Goal: Check status

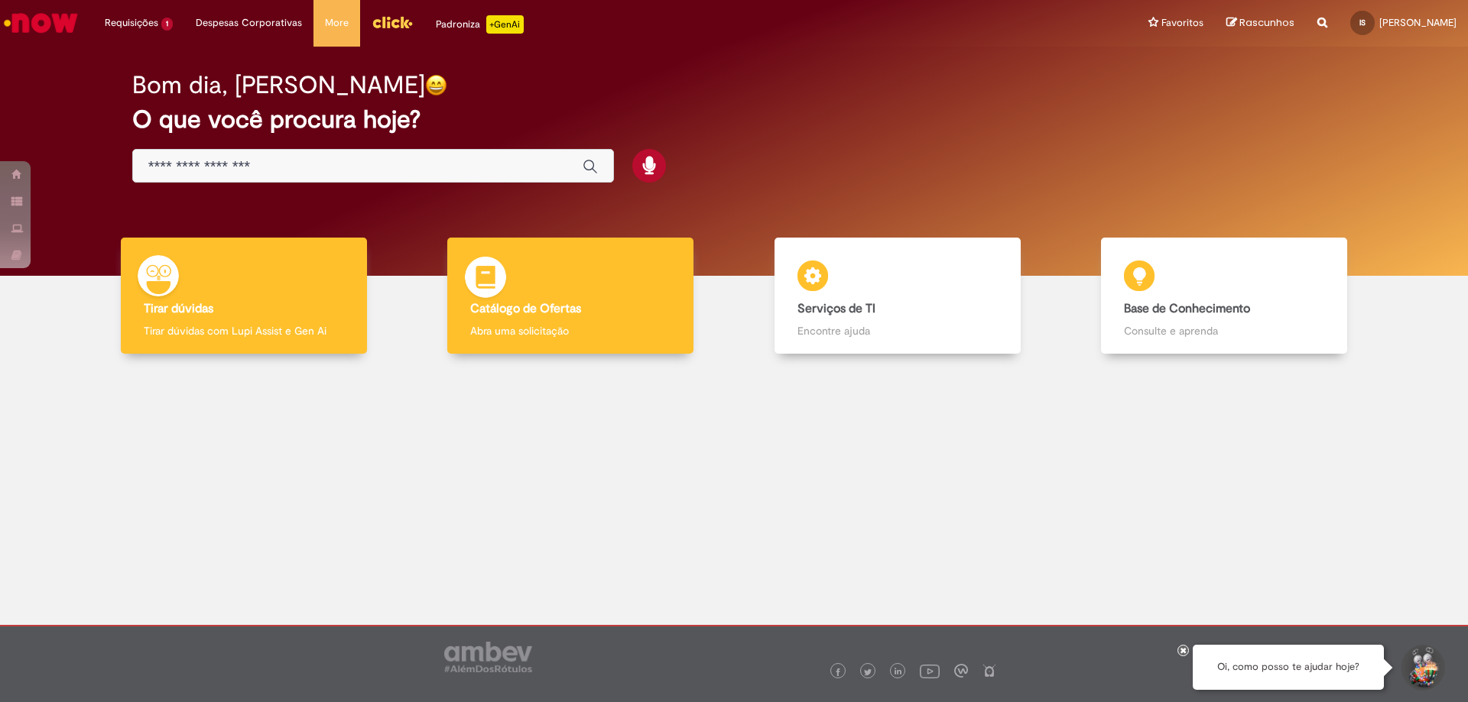
click at [568, 310] on b "Catálogo de Ofertas" at bounding box center [525, 308] width 111 height 15
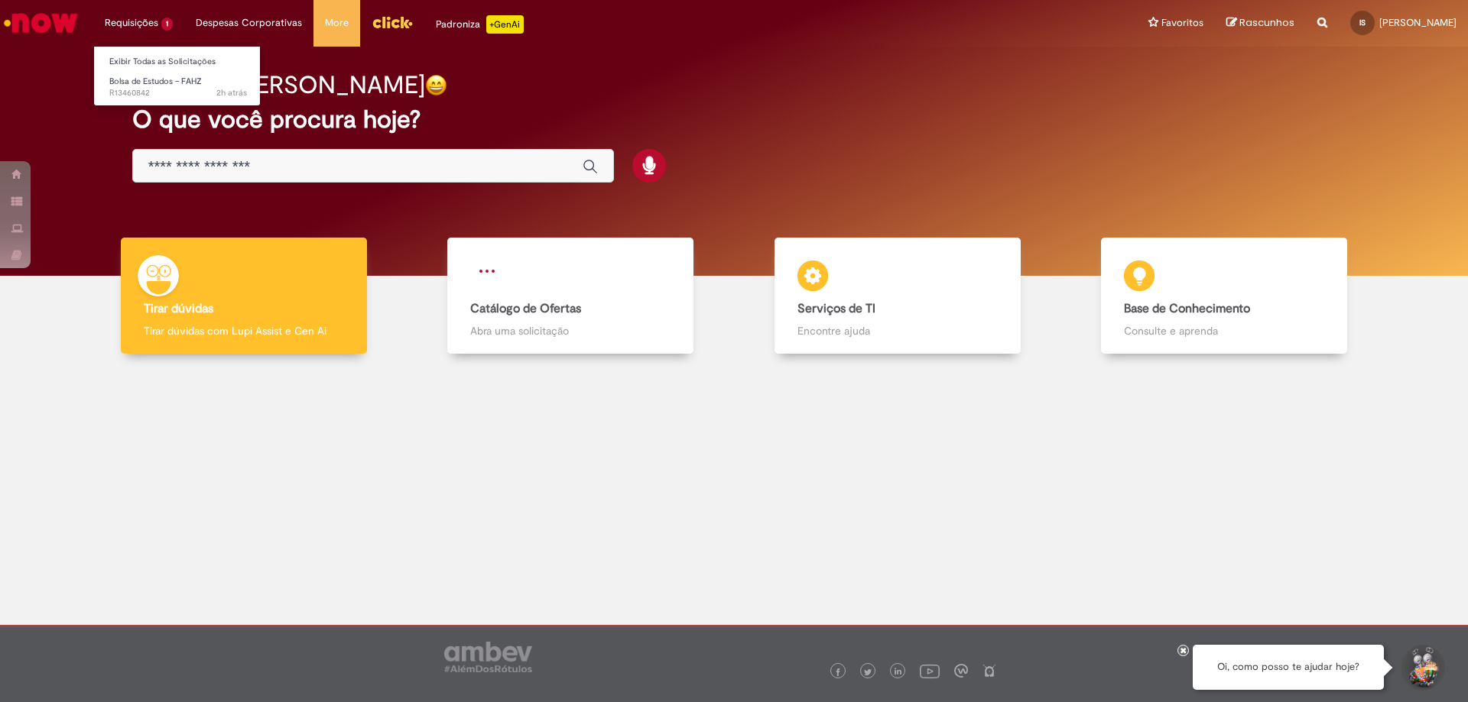
click at [128, 21] on li "Requisições 1 Exibir Todas as Solicitações Bolsa de Estudos – FAHZ 2h atrás 2 h…" at bounding box center [138, 23] width 91 height 46
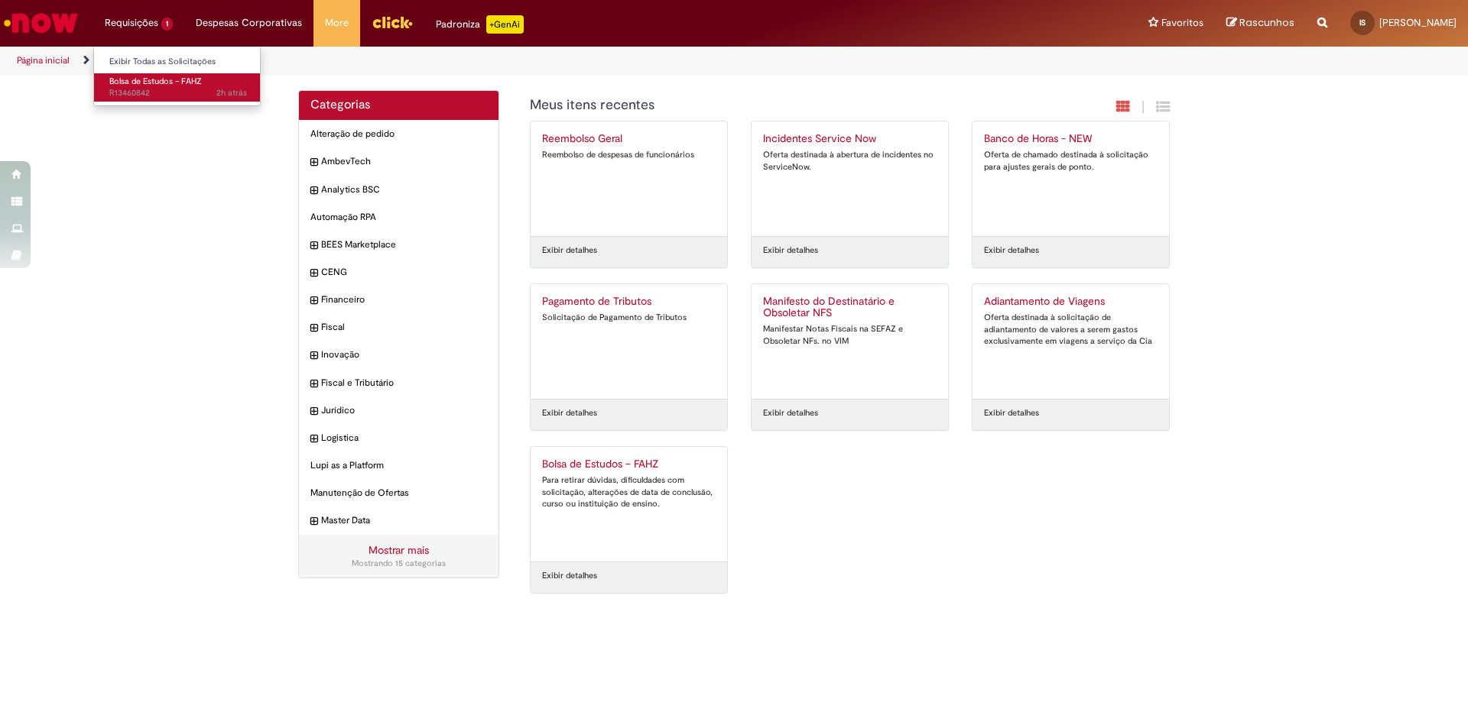
click at [140, 89] on span "2h atrás 2 horas atrás R13460842" at bounding box center [178, 93] width 138 height 12
